Goal: Information Seeking & Learning: Learn about a topic

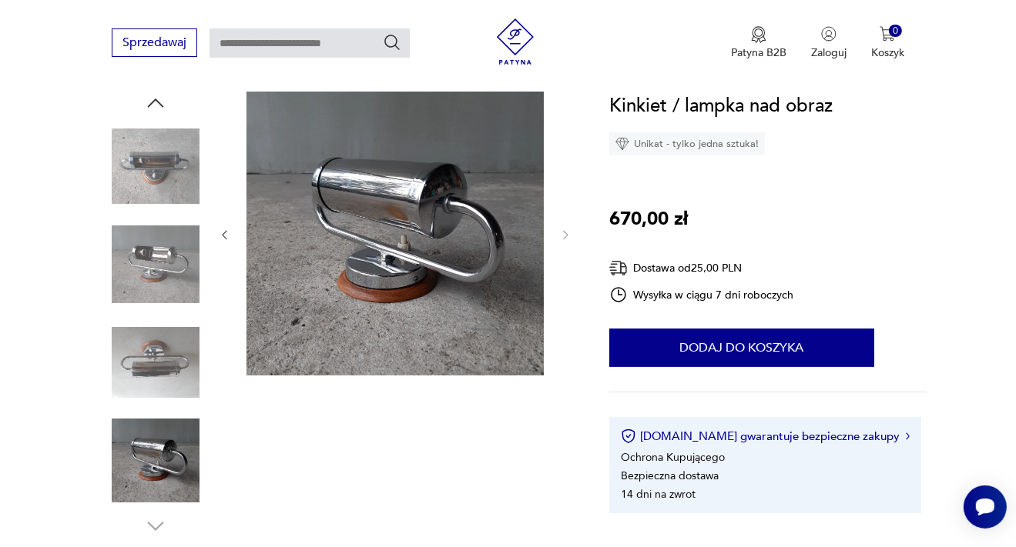
scroll to position [162, 0]
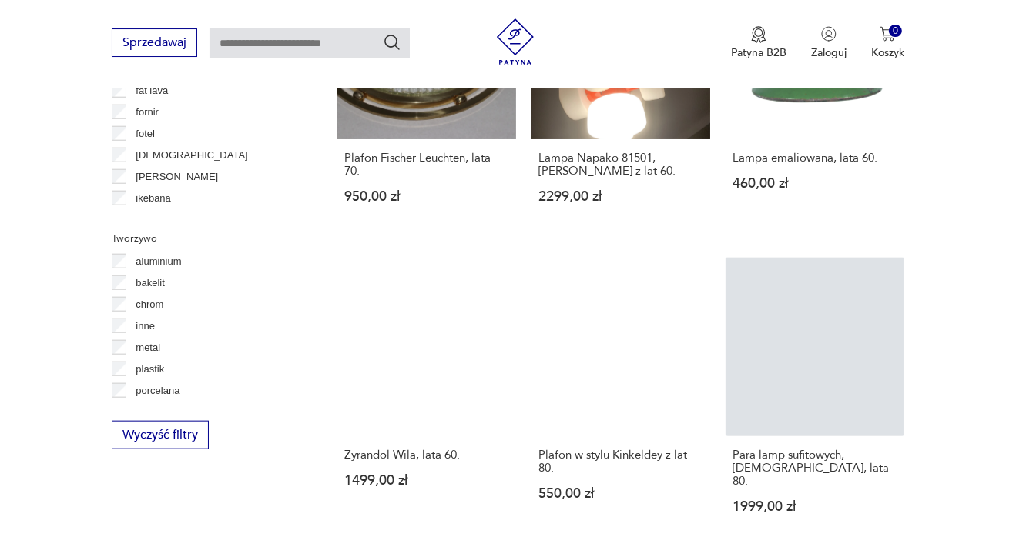
scroll to position [1709, 0]
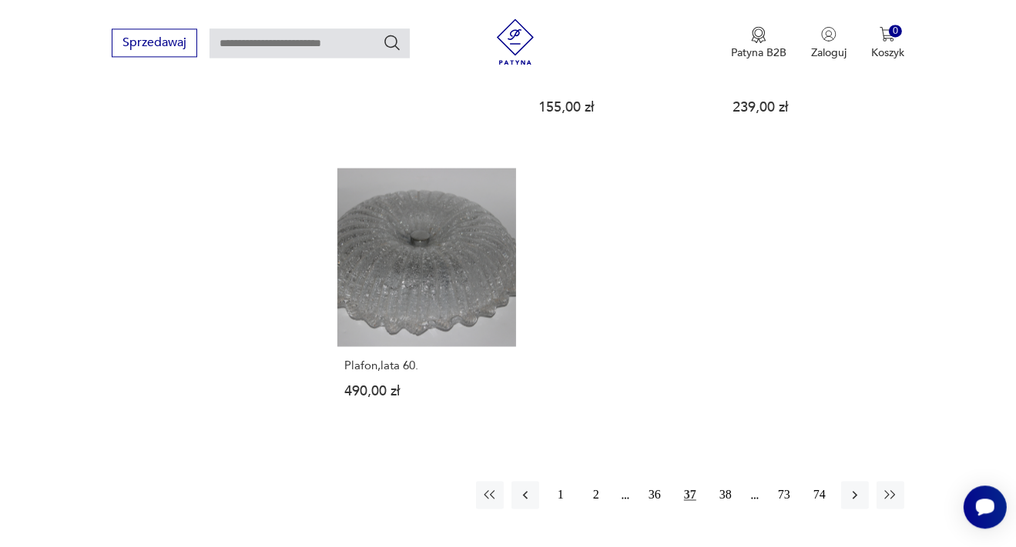
scroll to position [1708, 0]
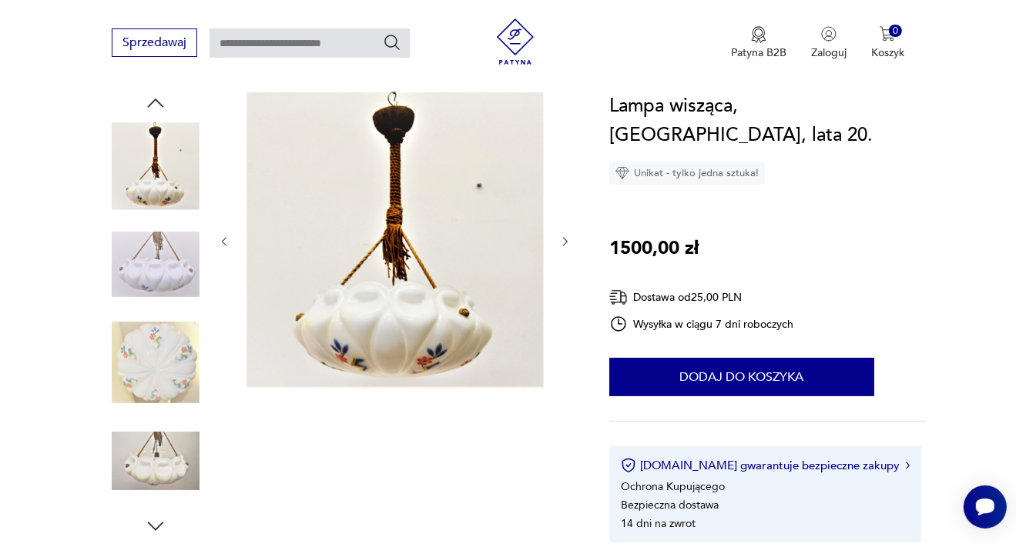
click at [176, 356] on img at bounding box center [156, 363] width 88 height 88
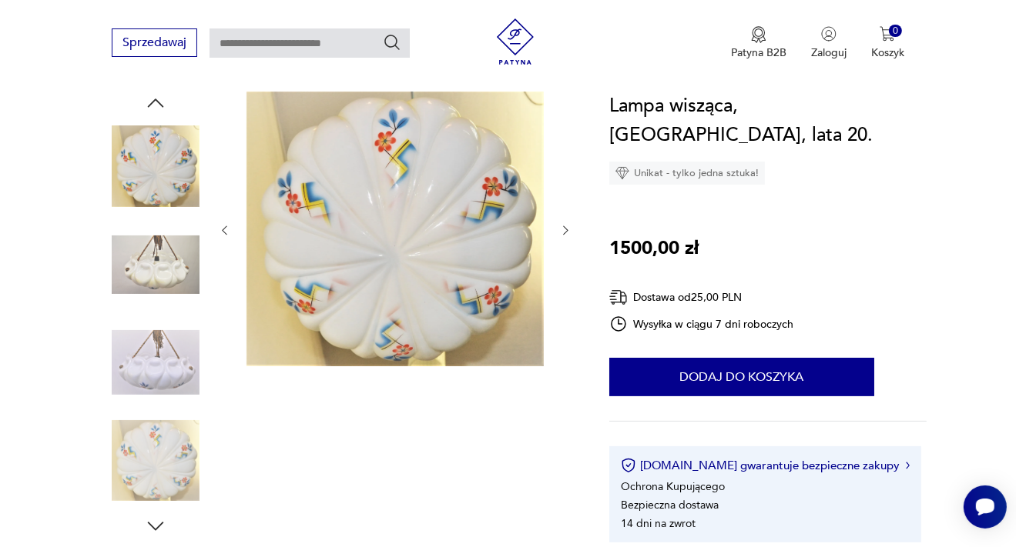
click at [165, 257] on img at bounding box center [156, 265] width 88 height 88
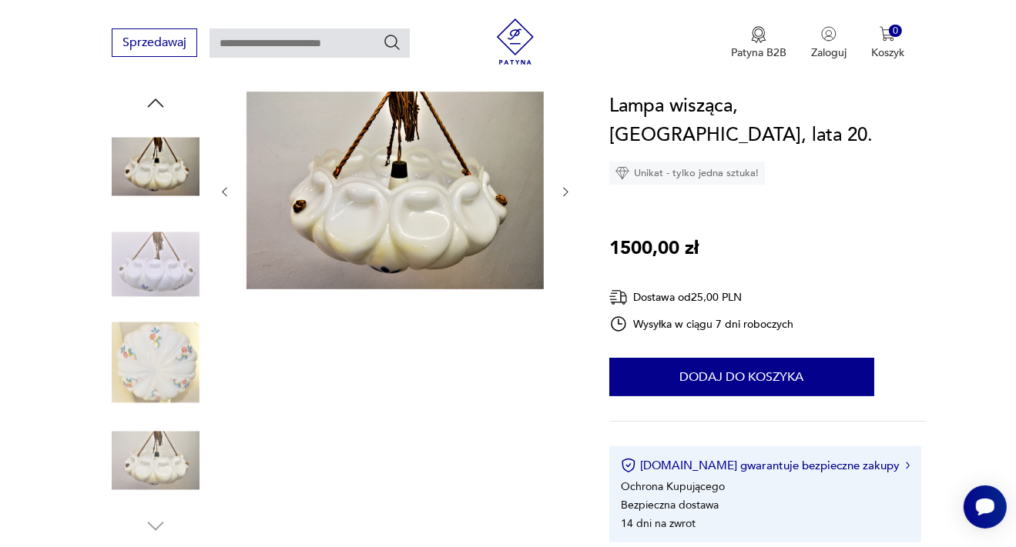
click at [234, 197] on div at bounding box center [395, 192] width 354 height 201
click at [227, 197] on icon "button" at bounding box center [224, 192] width 13 height 13
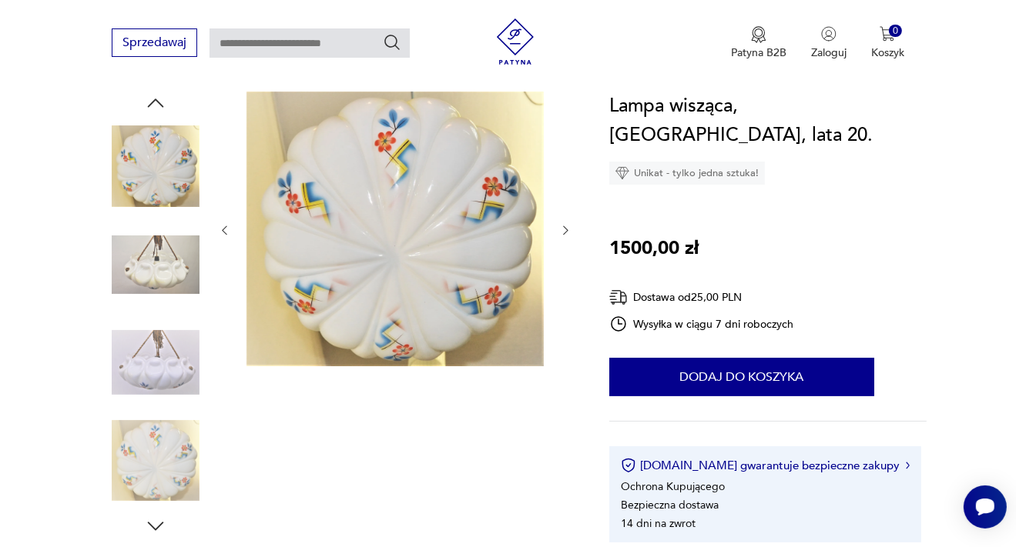
click at [227, 197] on div at bounding box center [395, 231] width 354 height 278
click at [227, 237] on button "button" at bounding box center [224, 230] width 13 height 15
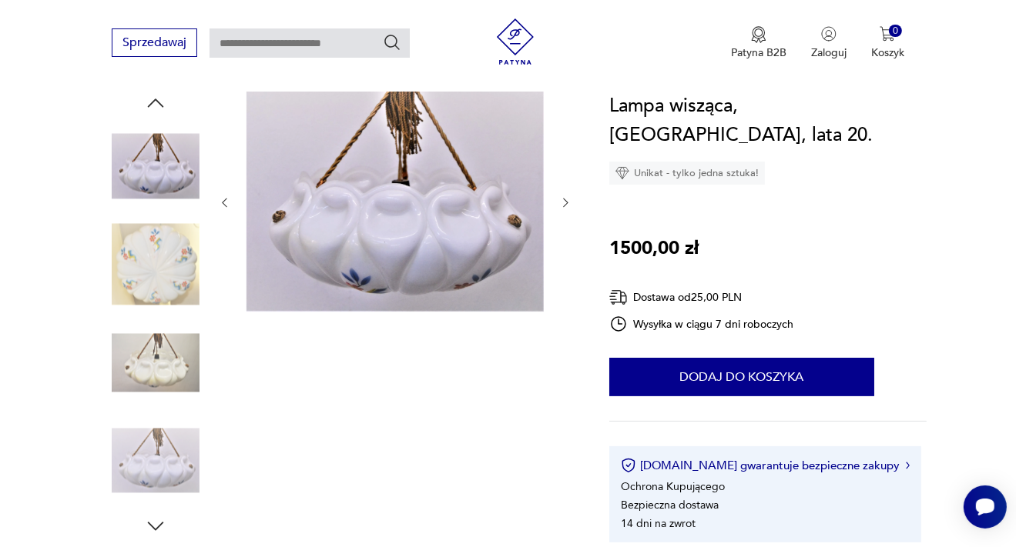
click at [226, 204] on icon "button" at bounding box center [224, 202] width 13 height 13
